Goal: Navigation & Orientation: Understand site structure

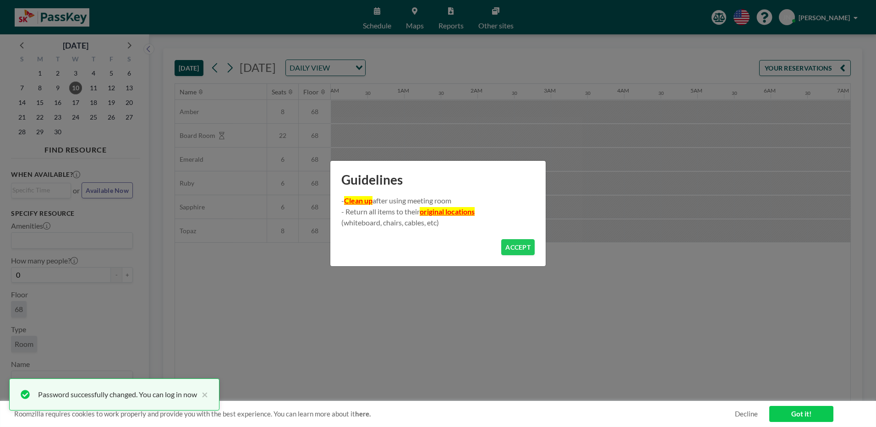
scroll to position [0, 697]
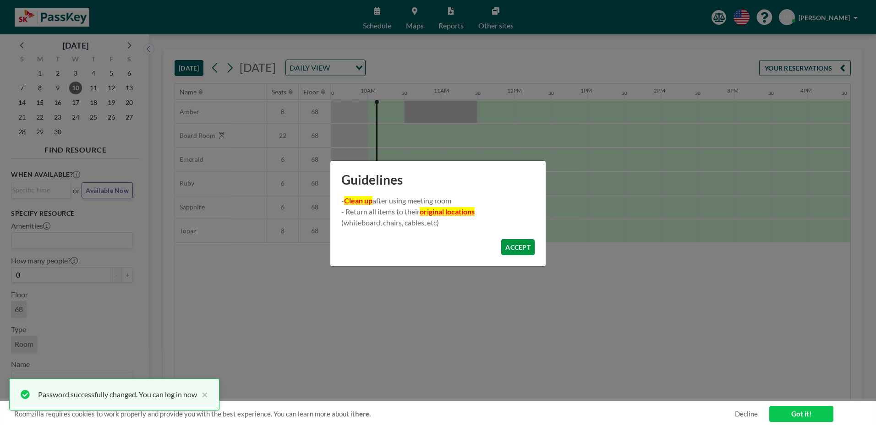
click at [517, 245] on button "ACCEPT" at bounding box center [517, 247] width 33 height 16
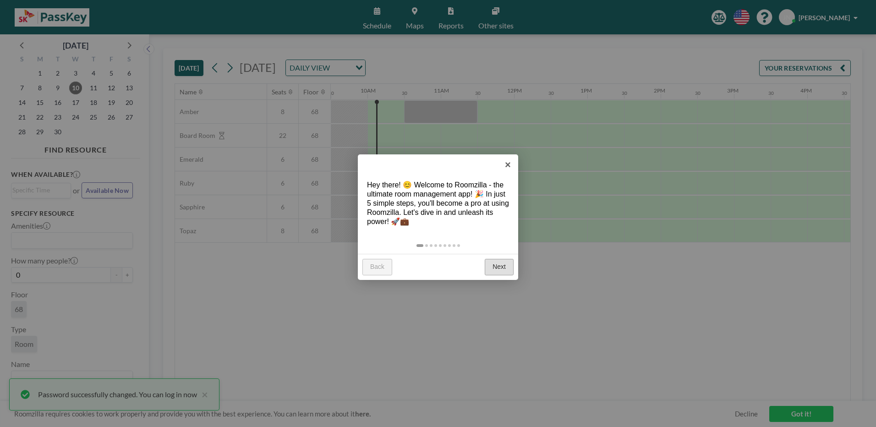
click at [503, 268] on link "Next" at bounding box center [499, 267] width 29 height 16
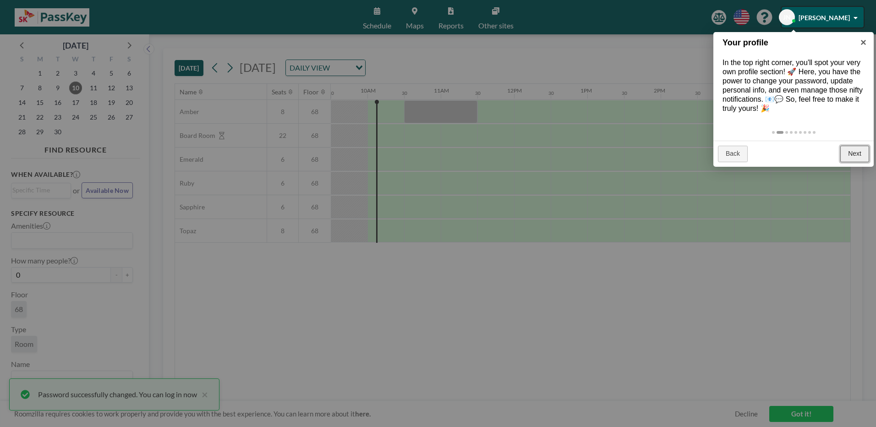
click at [860, 154] on link "Next" at bounding box center [854, 154] width 29 height 16
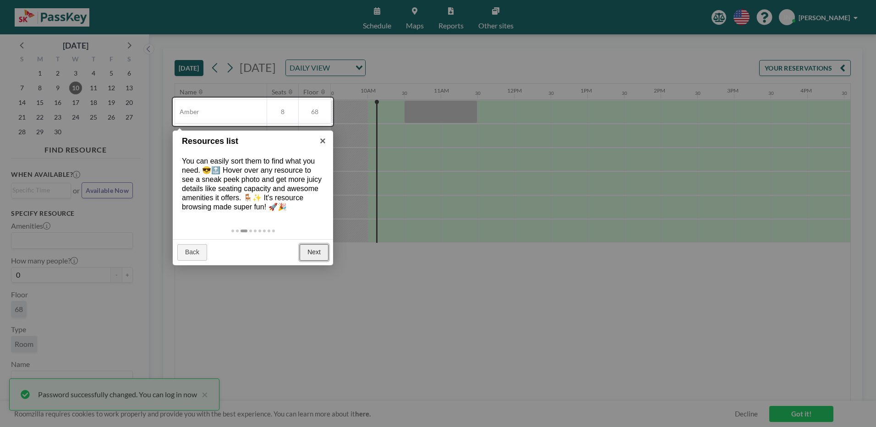
click at [318, 249] on link "Next" at bounding box center [314, 252] width 29 height 16
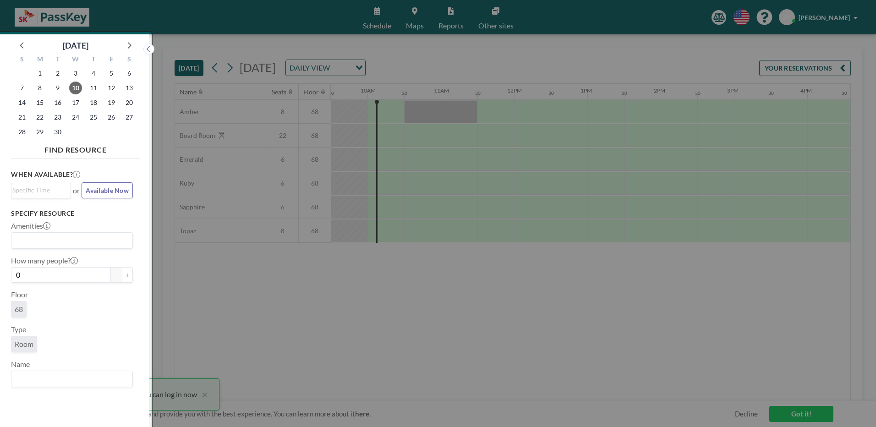
scroll to position [2, 0]
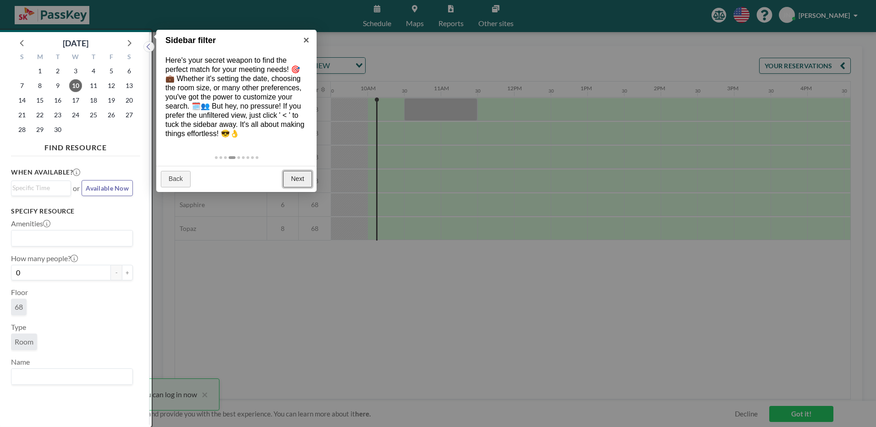
click at [300, 180] on link "Next" at bounding box center [297, 179] width 29 height 16
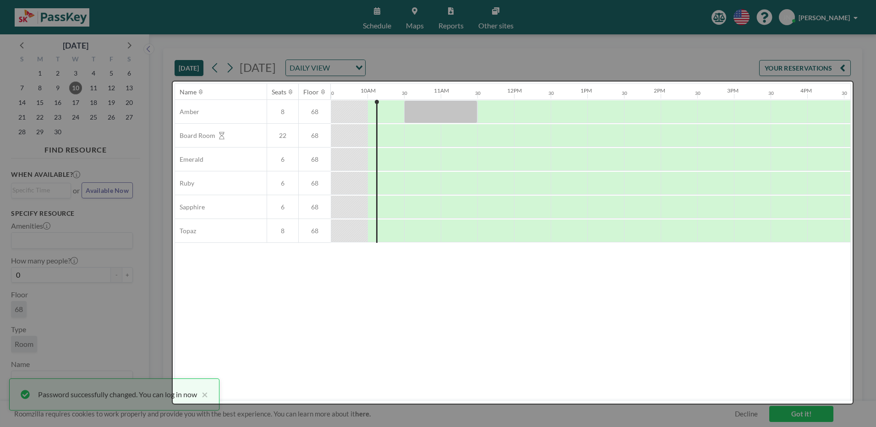
scroll to position [0, 0]
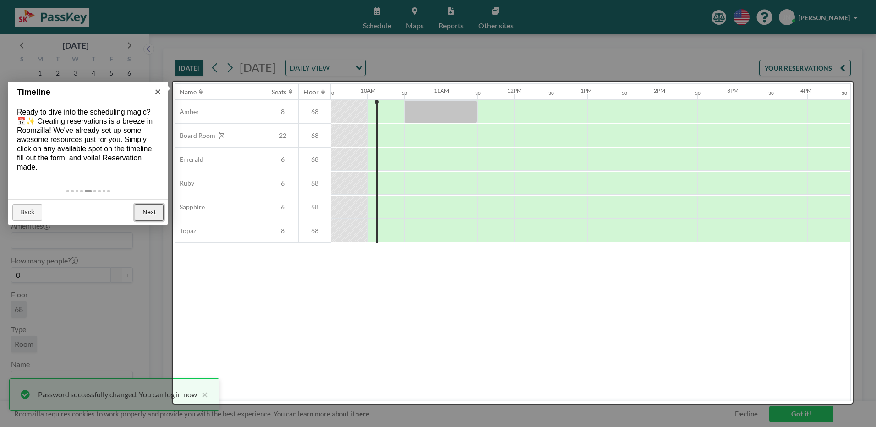
click at [148, 207] on link "Next" at bounding box center [149, 212] width 29 height 16
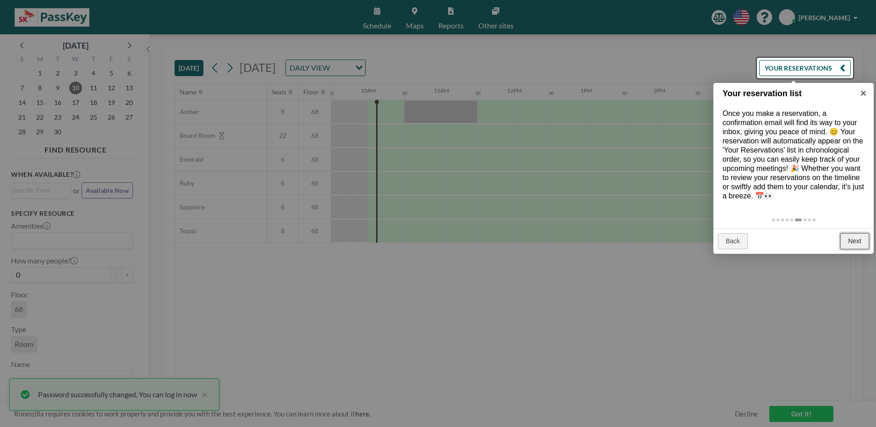
click at [856, 243] on link "Next" at bounding box center [854, 241] width 29 height 16
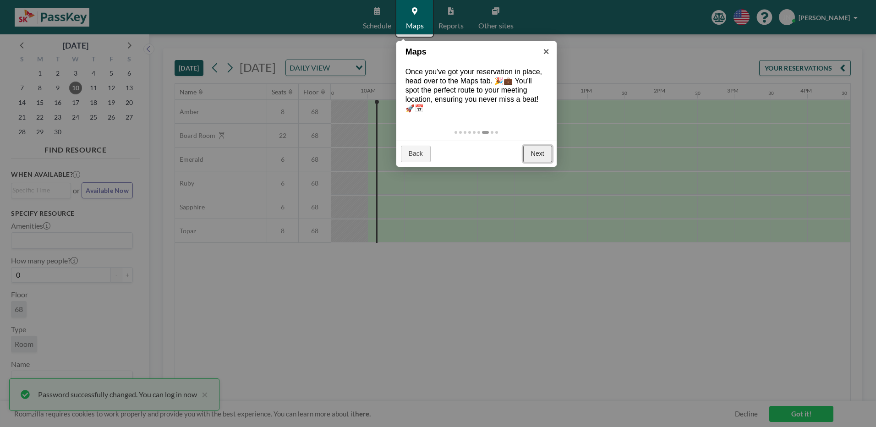
click at [539, 153] on link "Next" at bounding box center [537, 154] width 29 height 16
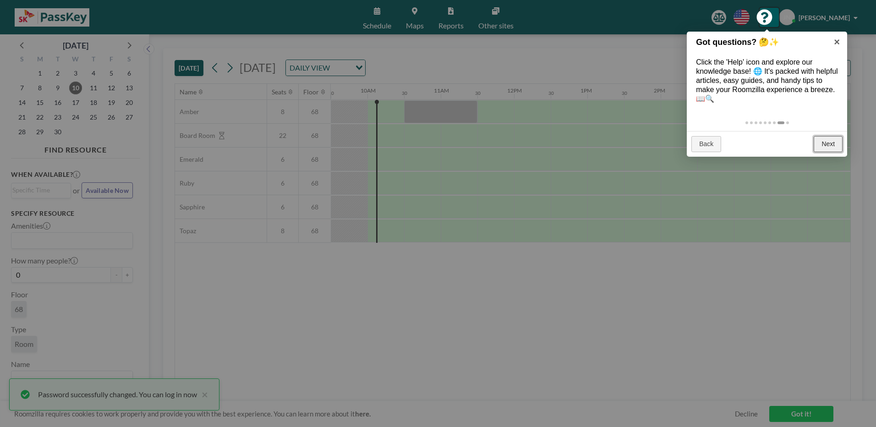
click at [832, 143] on link "Next" at bounding box center [828, 144] width 29 height 16
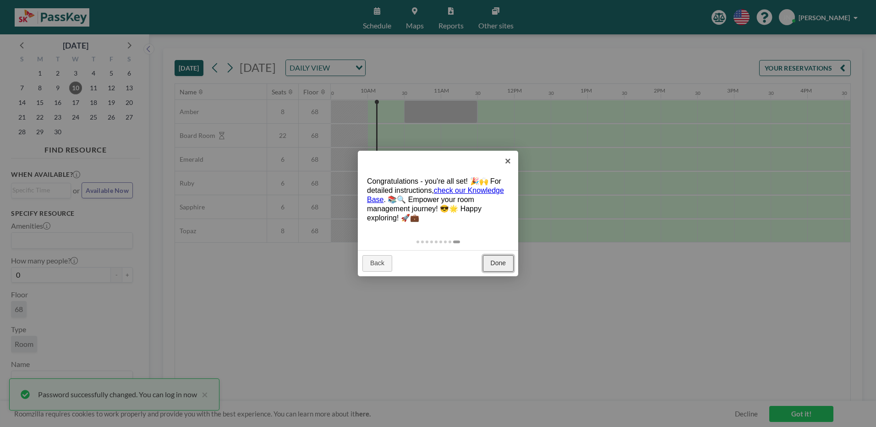
click at [491, 262] on link "Done" at bounding box center [498, 263] width 31 height 16
